Goal: Task Accomplishment & Management: Complete application form

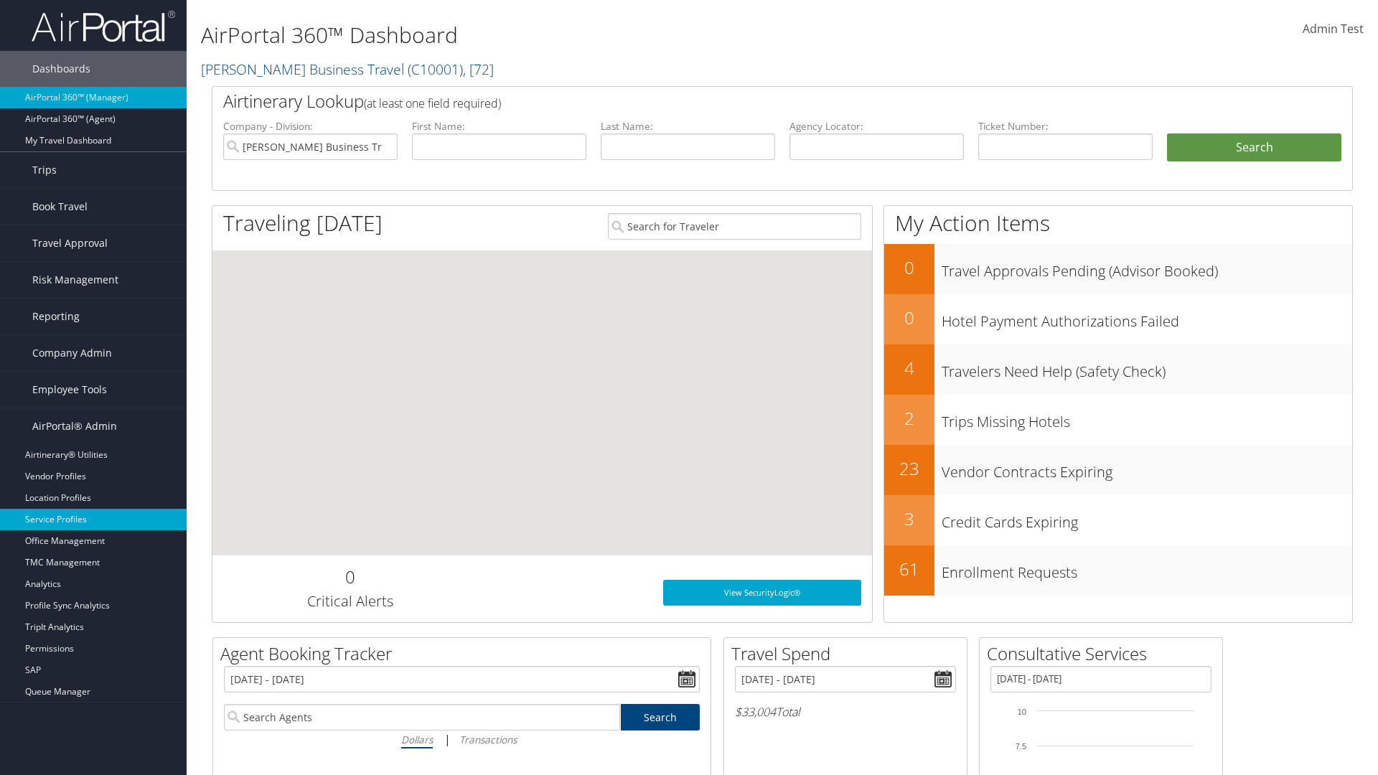
click at [93, 520] on link "Service Profiles" at bounding box center [93, 520] width 187 height 22
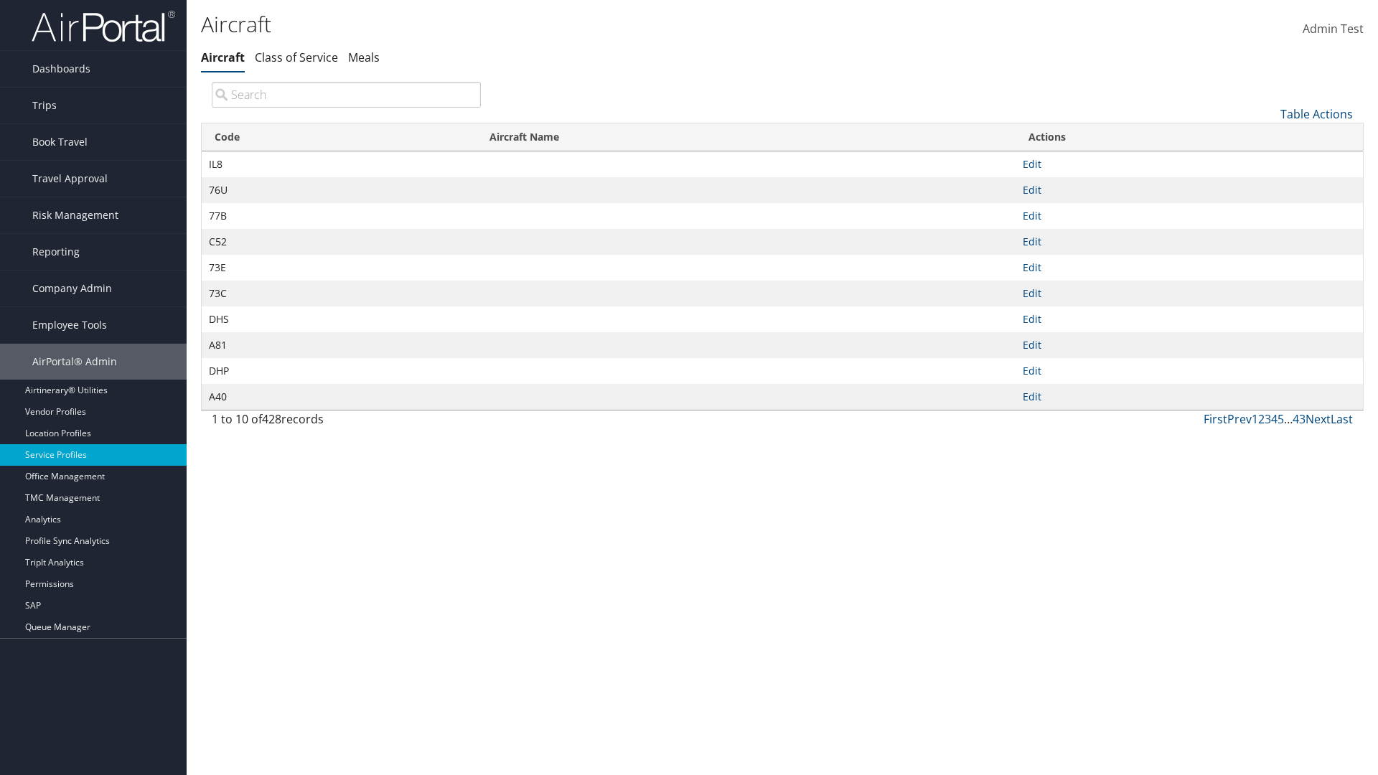
click at [1316, 113] on link "Table Actions" at bounding box center [1317, 114] width 72 height 16
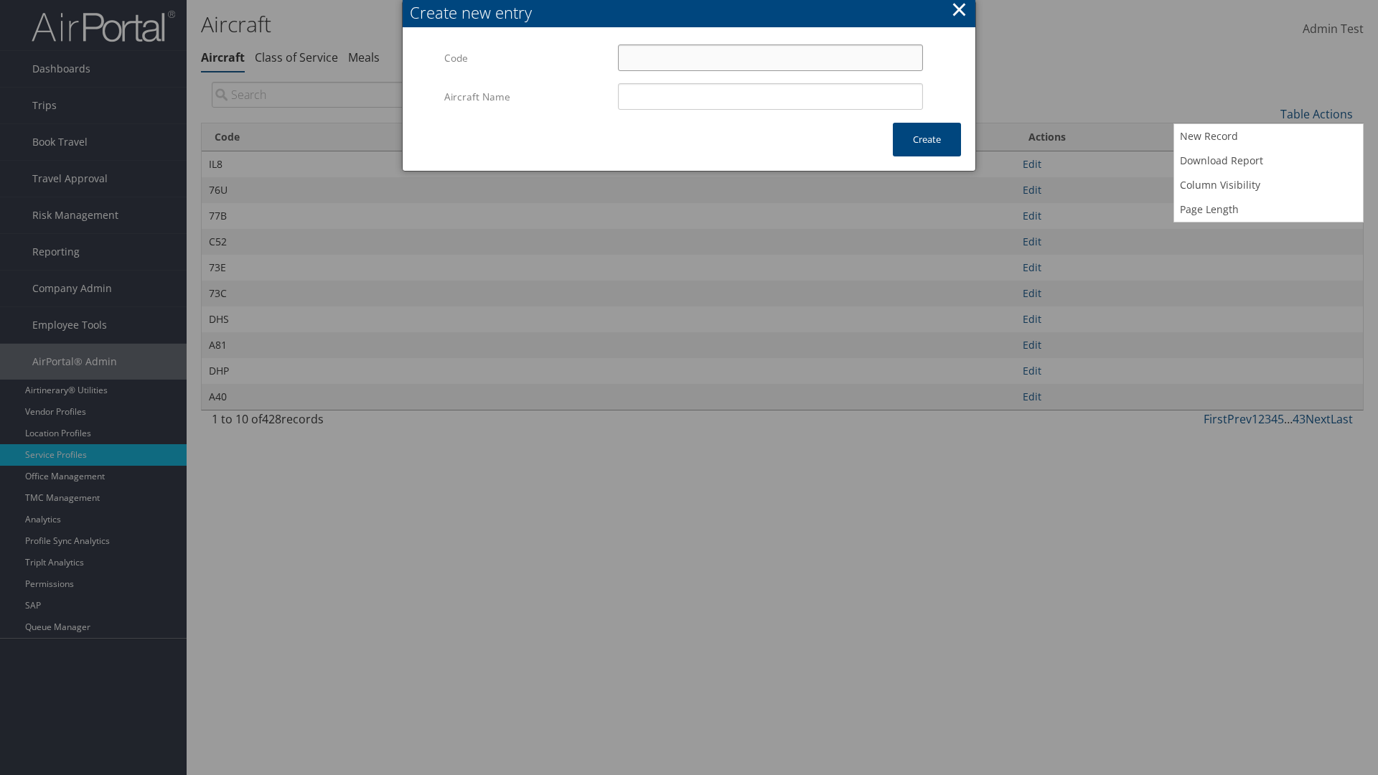
click at [770, 57] on input "Code" at bounding box center [770, 58] width 305 height 27
type input "&6"
click at [770, 96] on input "Aircraft Name" at bounding box center [770, 96] width 305 height 27
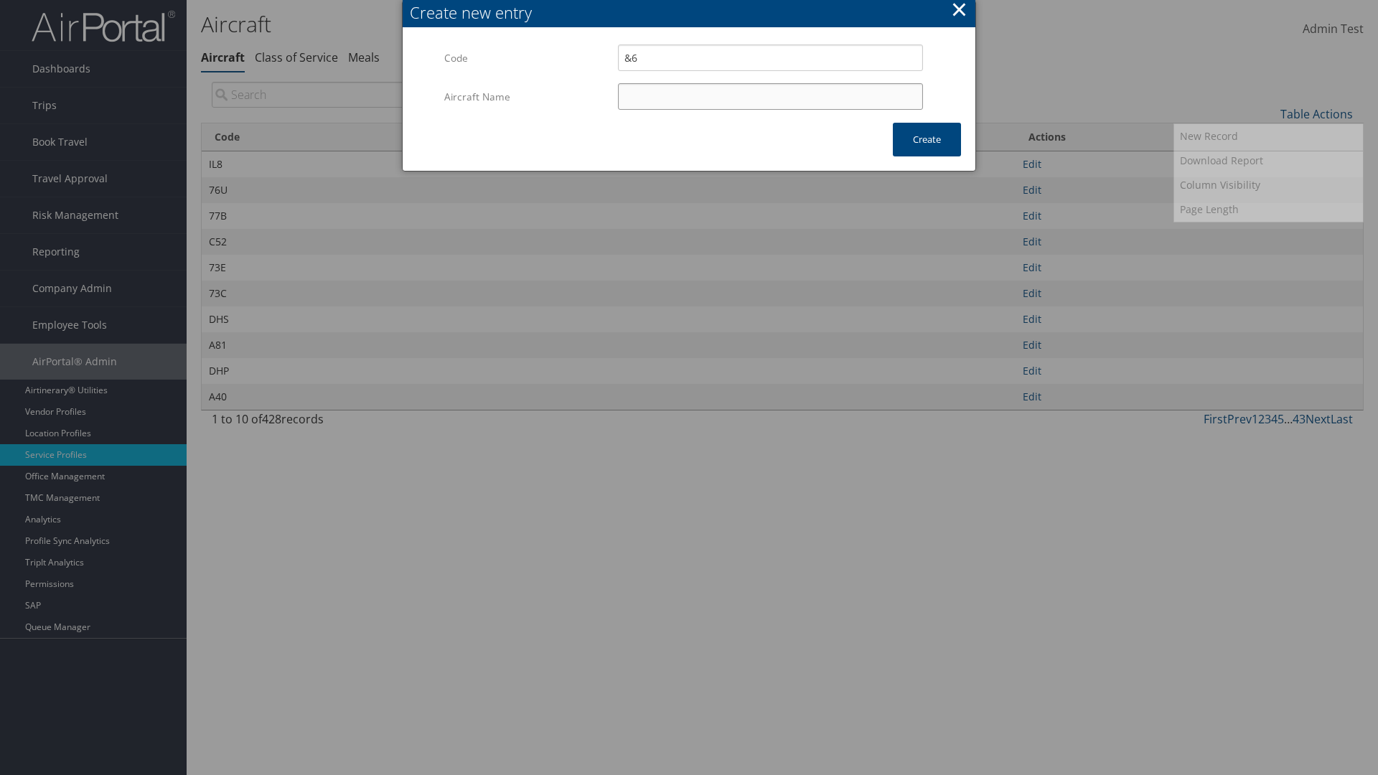
type input "Test"
type input "&6"
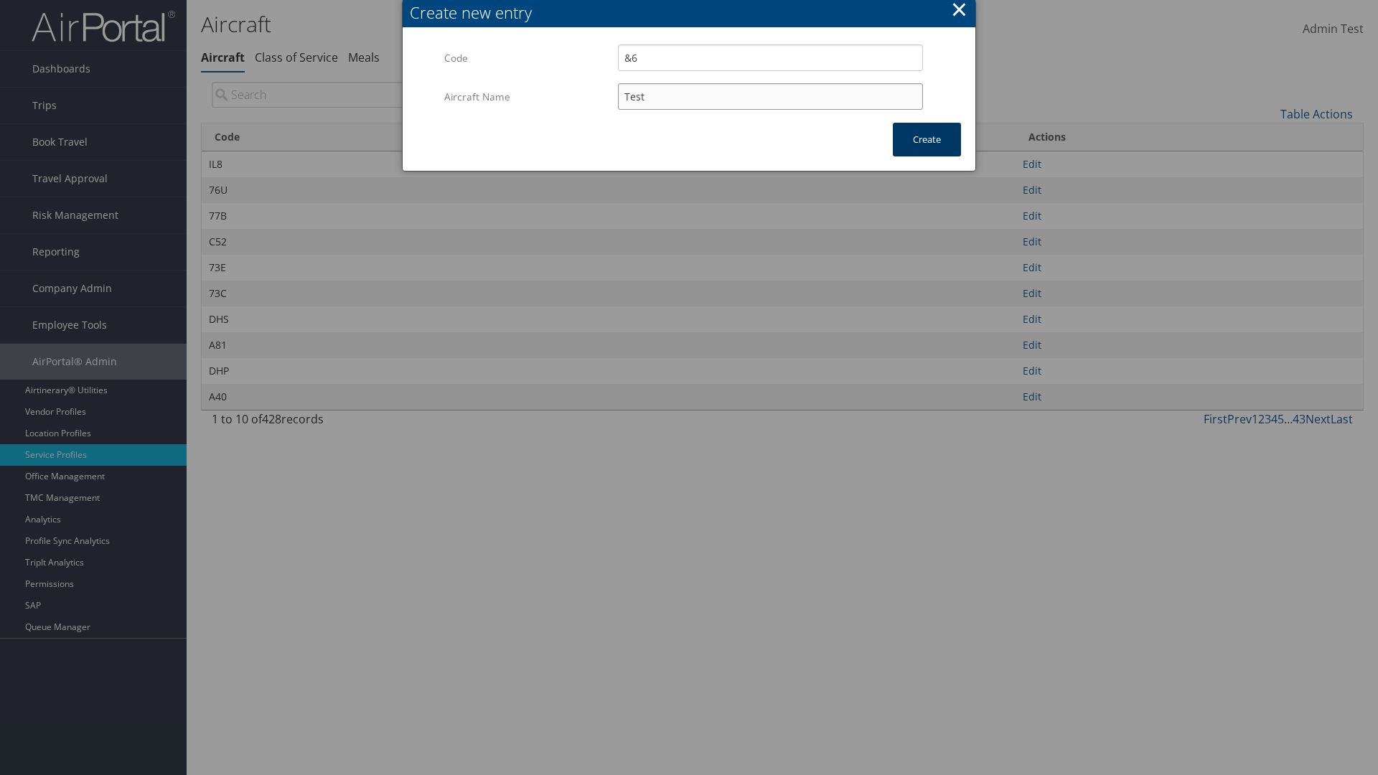
type input "Test"
click at [927, 139] on button "Create" at bounding box center [927, 140] width 68 height 34
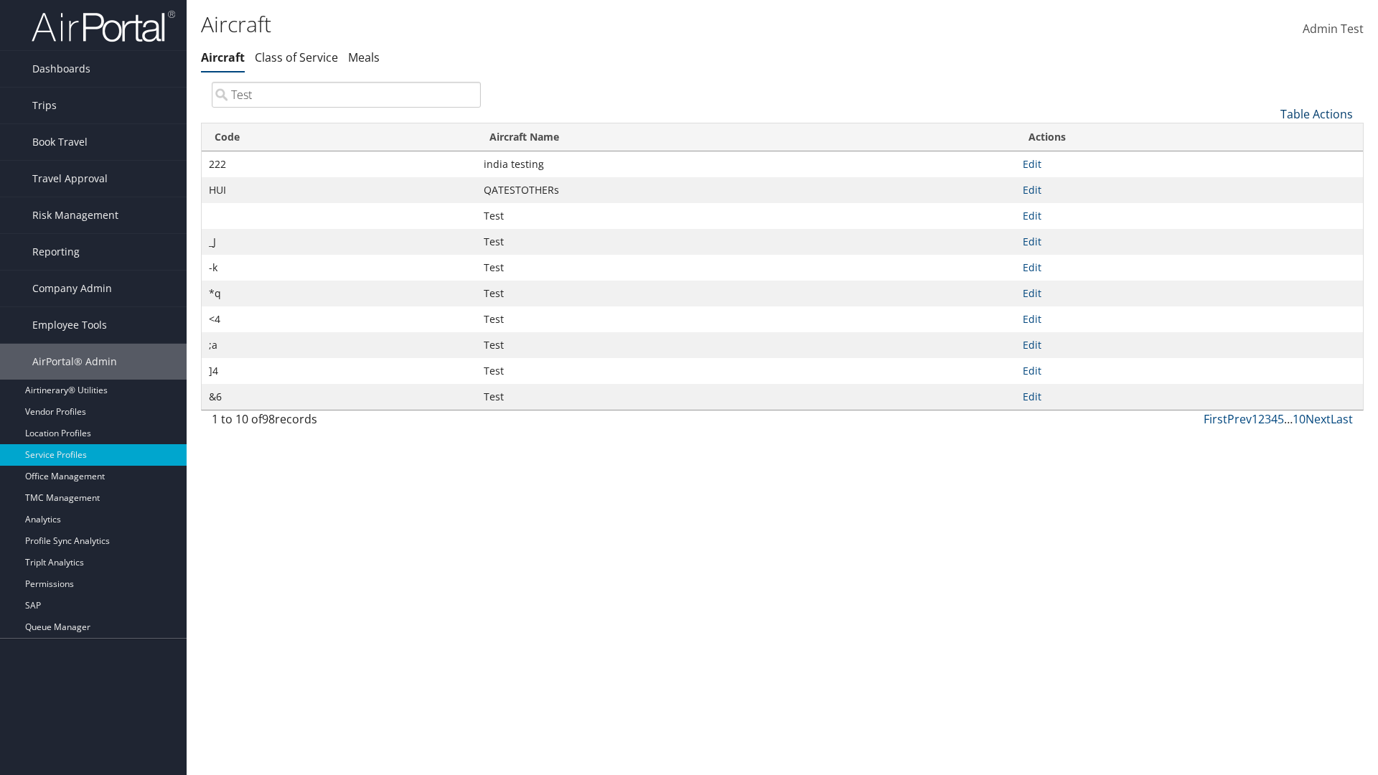
type input "Test"
click at [1316, 113] on link "Table Actions" at bounding box center [1317, 114] width 72 height 16
click at [1268, 137] on link "Code" at bounding box center [1268, 138] width 189 height 24
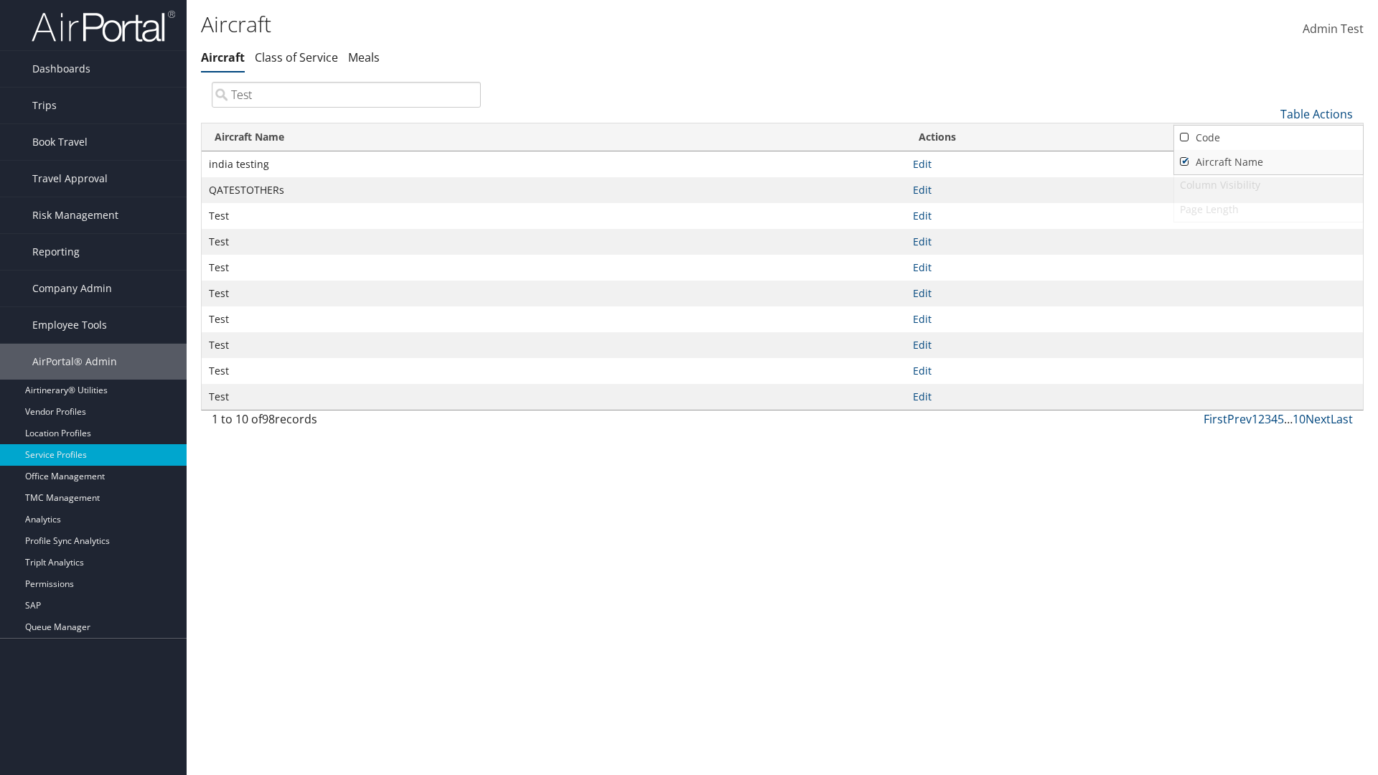
click at [1268, 162] on link "Aircraft Name" at bounding box center [1268, 162] width 189 height 24
click at [689, 388] on div at bounding box center [689, 387] width 1378 height 775
click at [1316, 113] on link "Table Actions" at bounding box center [1317, 114] width 72 height 16
click at [1268, 137] on link "Code" at bounding box center [1268, 138] width 189 height 24
click at [1268, 162] on link "Aircraft Name" at bounding box center [1268, 162] width 189 height 24
